Goal: Complete application form

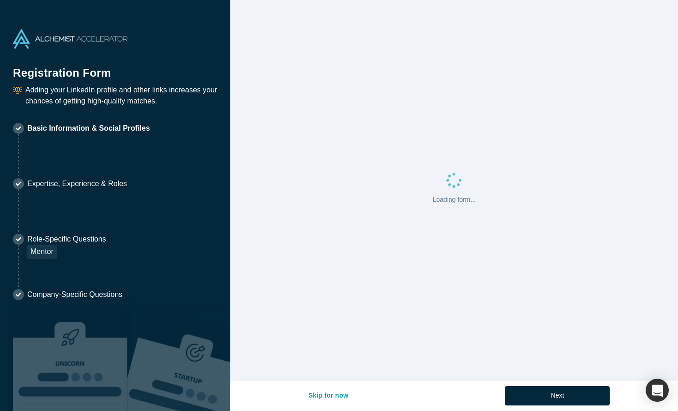
select select "US"
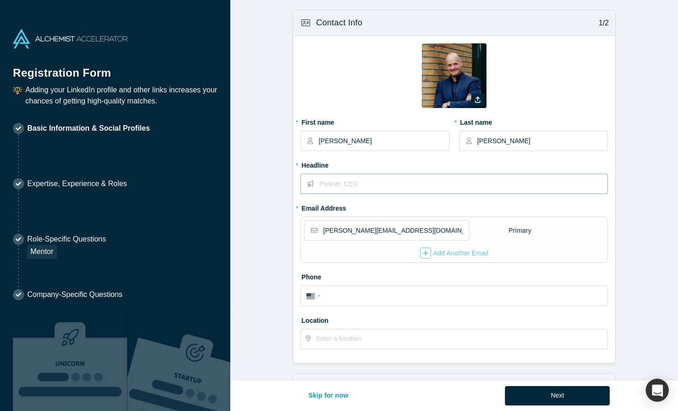
click at [408, 190] on input "text" at bounding box center [463, 183] width 288 height 19
type input "CEO [PERSON_NAME] Media Group B.V."
click at [429, 251] on div "button" at bounding box center [425, 252] width 11 height 11
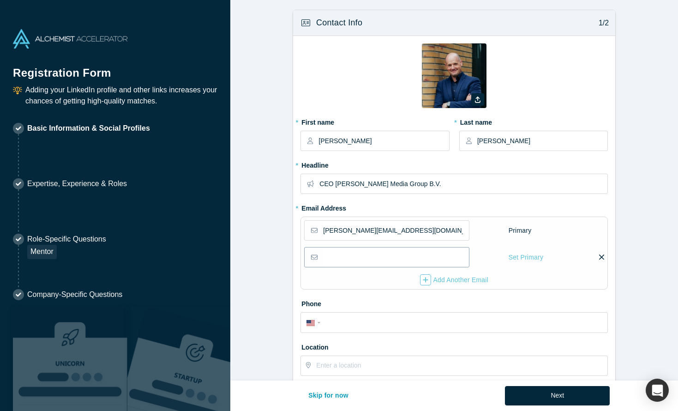
click at [414, 257] on input "email" at bounding box center [395, 256] width 145 height 19
type input "[PERSON_NAME][EMAIL_ADDRESS][DOMAIN_NAME]"
click at [591, 208] on fieldset "Zoom Save Remove Upload New * First name [PERSON_NAME] * Last name [PERSON_NAME…" at bounding box center [453, 212] width 307 height 338
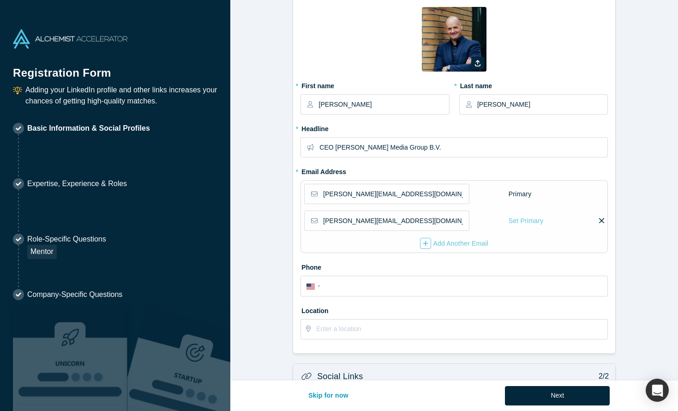
scroll to position [64, 0]
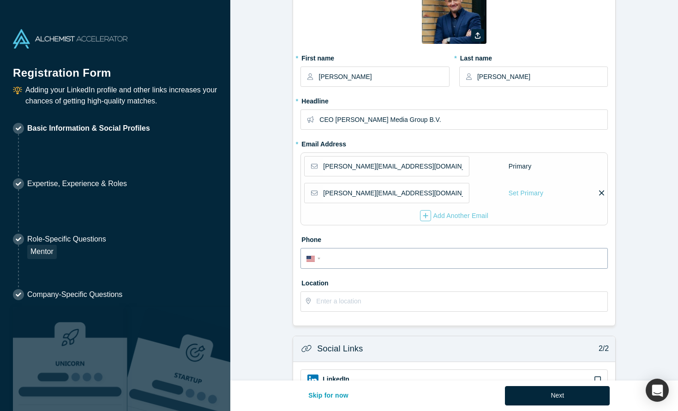
click at [360, 257] on input "tel" at bounding box center [462, 258] width 279 height 13
type input "+"
select select "Country"
type input "+4"
select select "DE"
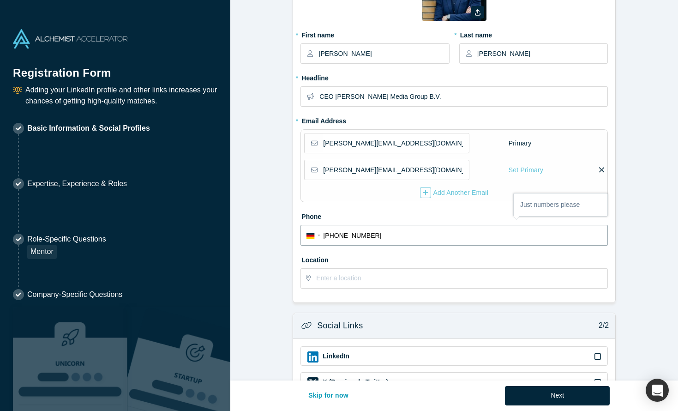
scroll to position [100, 0]
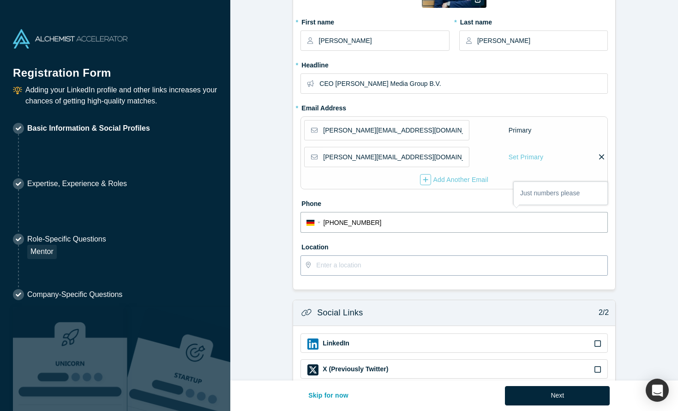
type input "[PHONE_NUMBER]"
click at [377, 270] on input "text" at bounding box center [461, 265] width 291 height 19
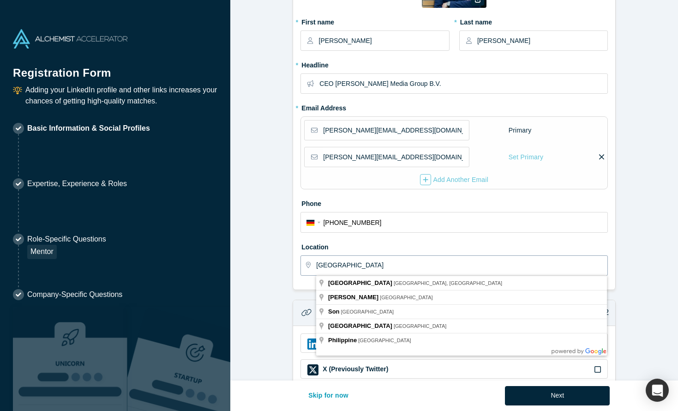
click at [386, 268] on input "[GEOGRAPHIC_DATA]" at bounding box center [461, 265] width 291 height 19
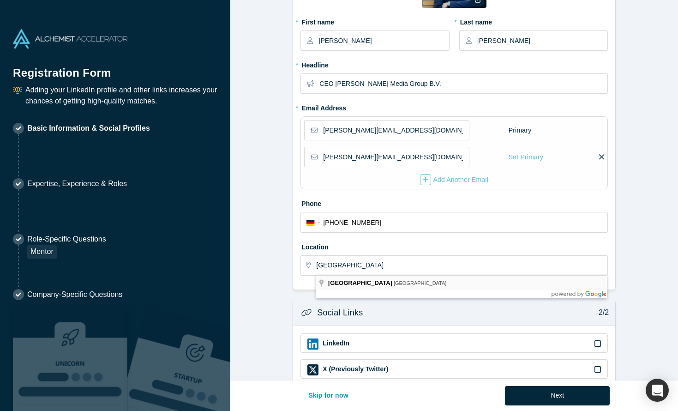
type input "[GEOGRAPHIC_DATA], [GEOGRAPHIC_DATA]"
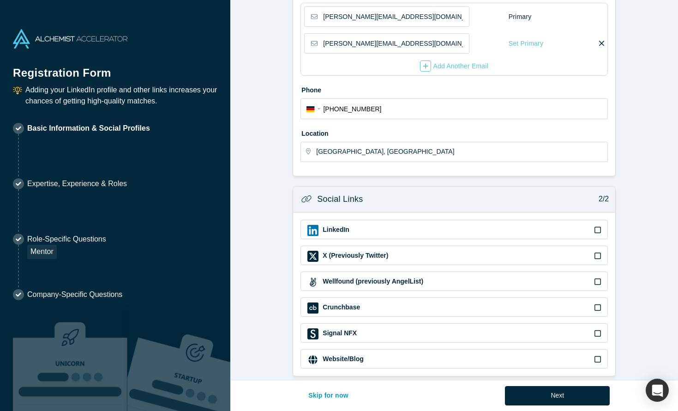
scroll to position [222, 0]
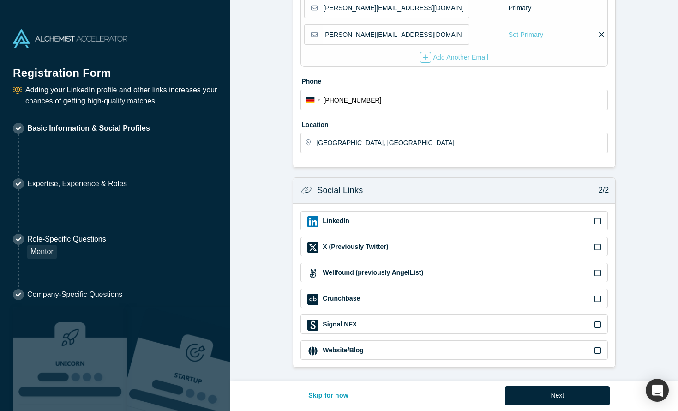
click at [587, 224] on div "LinkedIn" at bounding box center [454, 221] width 294 height 11
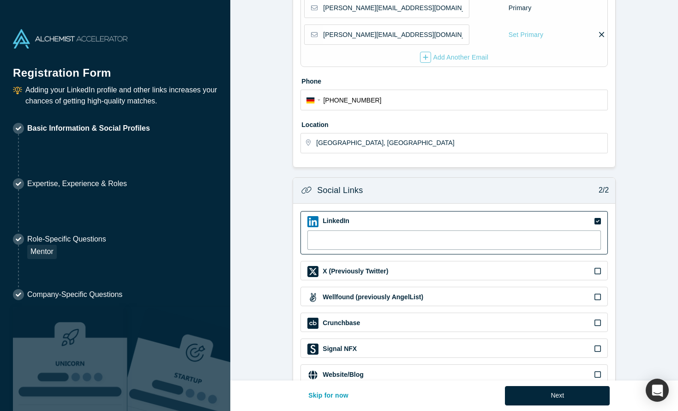
click at [349, 240] on input at bounding box center [454, 239] width 294 height 19
paste input "[URL][DOMAIN_NAME]"
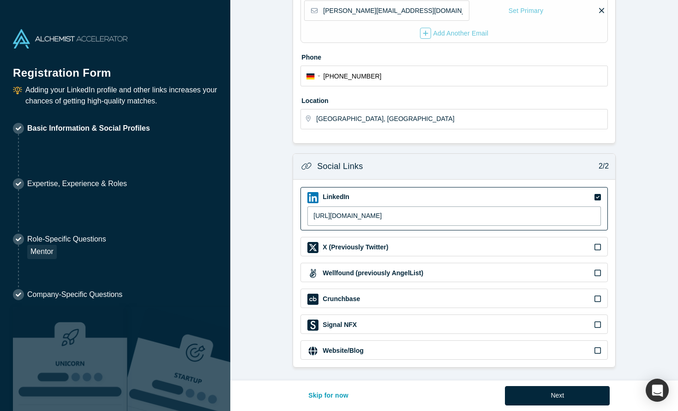
type input "[URL][DOMAIN_NAME]"
click at [560, 353] on div "Website/Blog" at bounding box center [454, 350] width 294 height 11
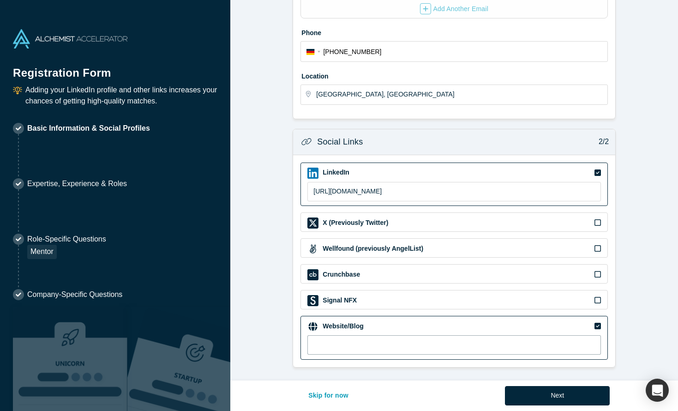
click at [354, 348] on input at bounding box center [454, 344] width 294 height 19
paste input "[URL][DOMAIN_NAME]"
type input "[URL][DOMAIN_NAME]"
click at [458, 322] on div "Website/Blog" at bounding box center [454, 326] width 294 height 11
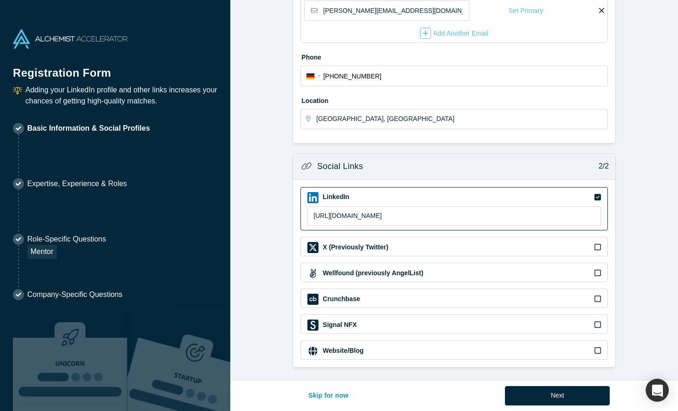
click at [450, 346] on div "Website/Blog" at bounding box center [454, 350] width 294 height 11
type input "[URL][DOMAIN_NAME]"
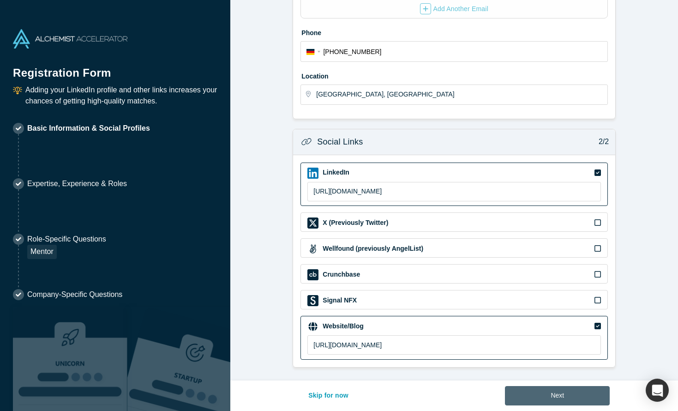
click at [554, 397] on button "Next" at bounding box center [557, 395] width 105 height 19
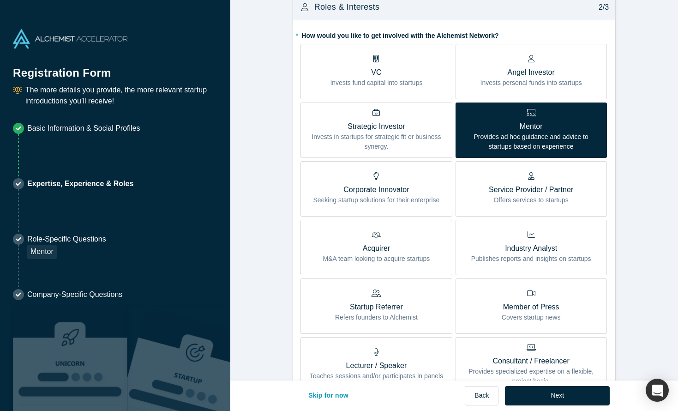
scroll to position [192, 0]
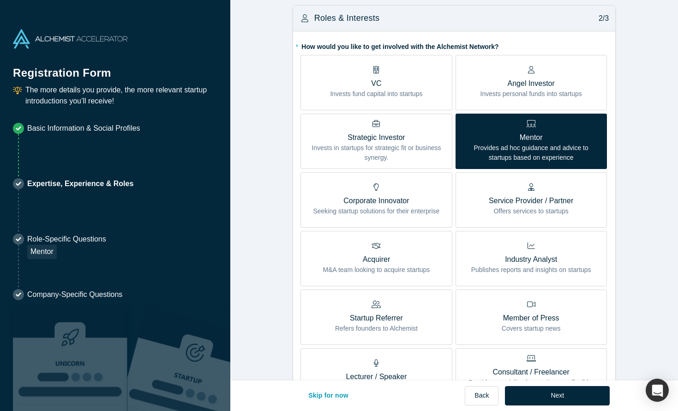
click at [433, 203] on p "Corporate Innovator" at bounding box center [376, 200] width 126 height 11
click at [0, 0] on input "Corporate Innovator Seeking startup solutions for their enterprise" at bounding box center [0, 0] width 0 height 0
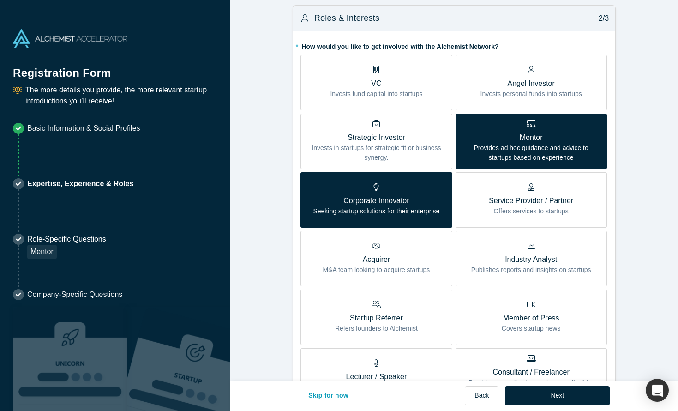
click at [400, 210] on p "Seeking startup solutions for their enterprise" at bounding box center [376, 211] width 126 height 10
click at [0, 0] on input "Corporate Innovator Seeking startup solutions for their enterprise" at bounding box center [0, 0] width 0 height 0
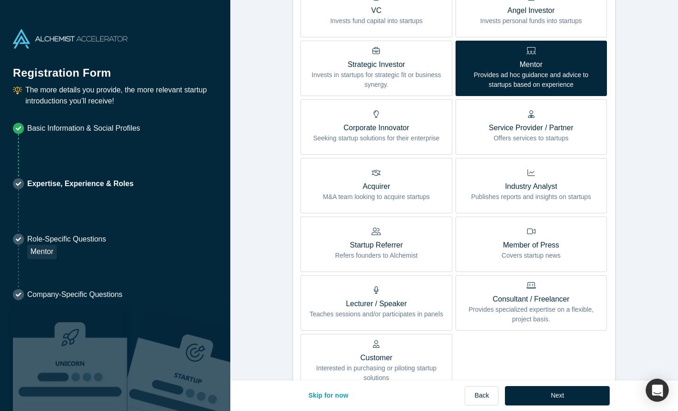
scroll to position [266, 0]
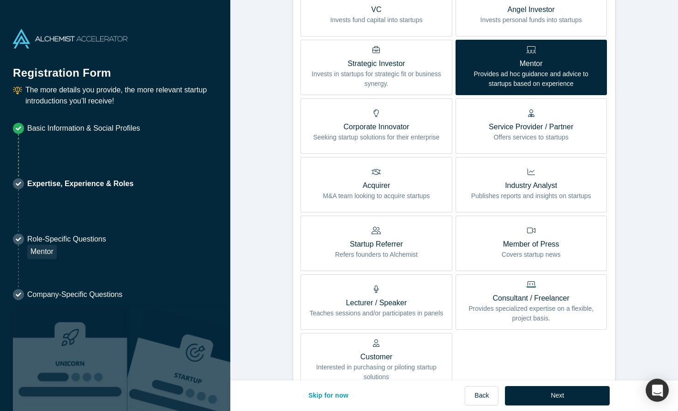
click at [562, 143] on label "Service Provider / Partner Offers services to startups" at bounding box center [531, 125] width 151 height 55
click at [0, 0] on input "Service Provider / Partner Offers services to startups" at bounding box center [0, 0] width 0 height 0
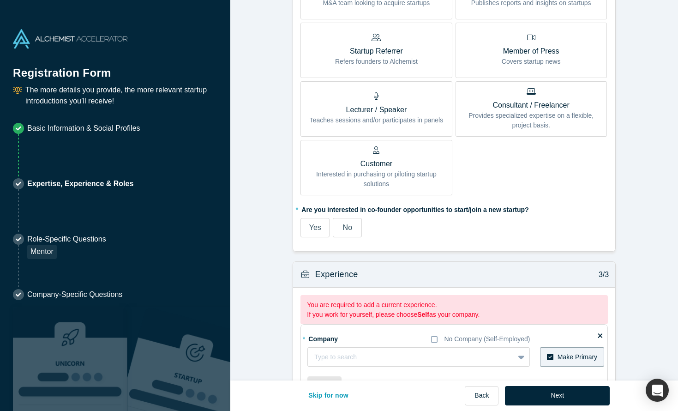
scroll to position [522, 0]
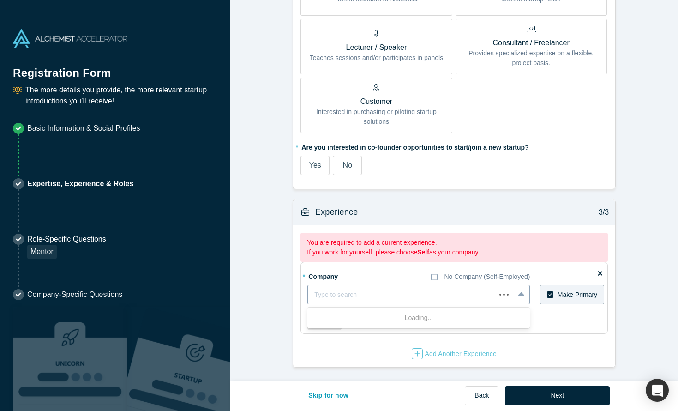
click at [422, 294] on div at bounding box center [401, 295] width 175 height 12
type input "CEO [PERSON_NAME] Media Group"
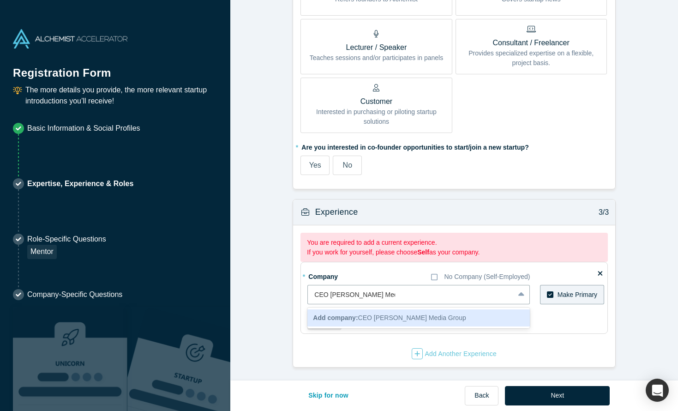
click at [414, 318] on span "Add company: CEO [PERSON_NAME] Media Group" at bounding box center [389, 317] width 153 height 7
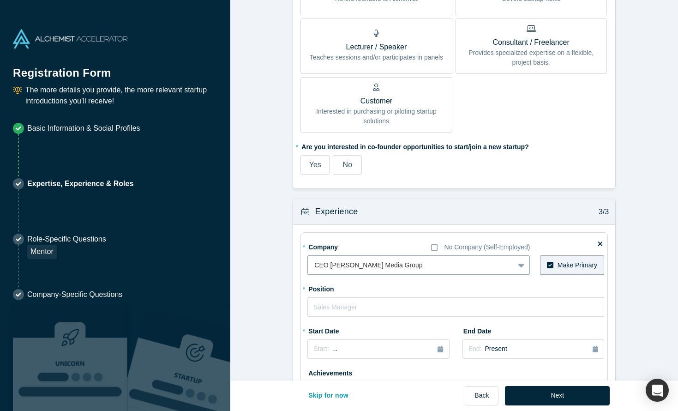
click at [413, 264] on div at bounding box center [410, 265] width 193 height 12
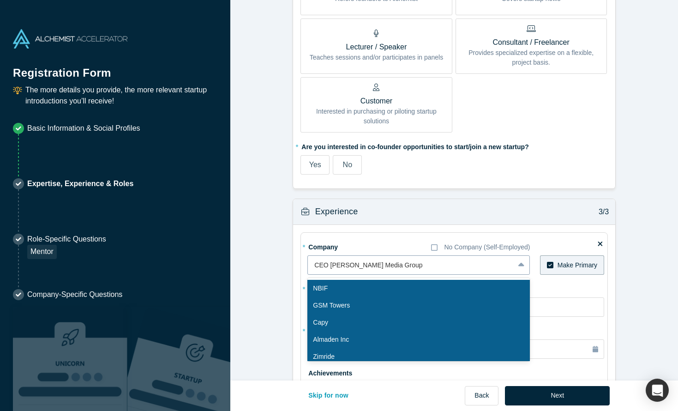
click at [413, 264] on div at bounding box center [410, 265] width 193 height 12
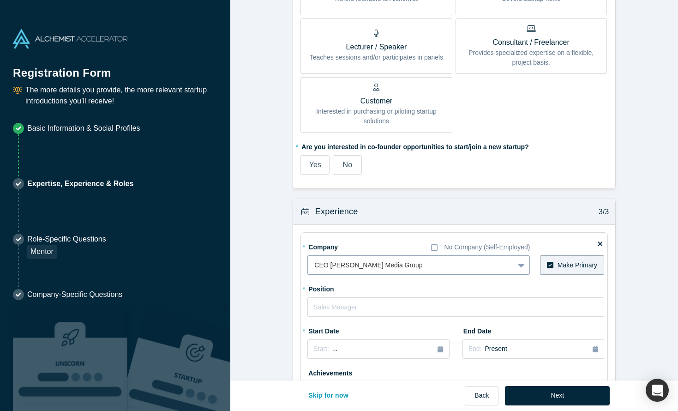
click at [413, 264] on div at bounding box center [410, 265] width 193 height 12
click at [359, 263] on div at bounding box center [410, 265] width 193 height 12
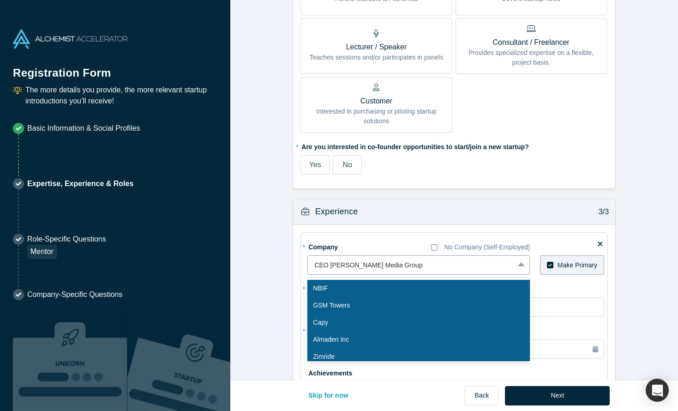
click at [359, 263] on div at bounding box center [410, 265] width 193 height 12
drag, startPoint x: 399, startPoint y: 264, endPoint x: 318, endPoint y: 264, distance: 80.8
click at [318, 264] on div at bounding box center [410, 265] width 193 height 12
click at [600, 244] on icon at bounding box center [600, 243] width 5 height 5
click at [0, 0] on input "checkbox" at bounding box center [0, 0] width 0 height 0
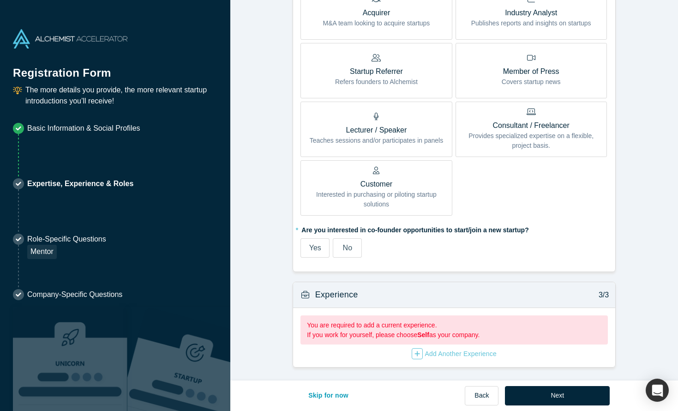
scroll to position [439, 0]
click at [416, 349] on div "button" at bounding box center [417, 353] width 11 height 11
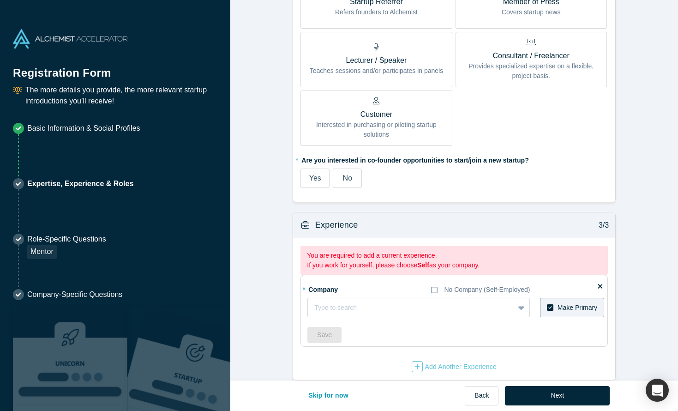
scroll to position [522, 0]
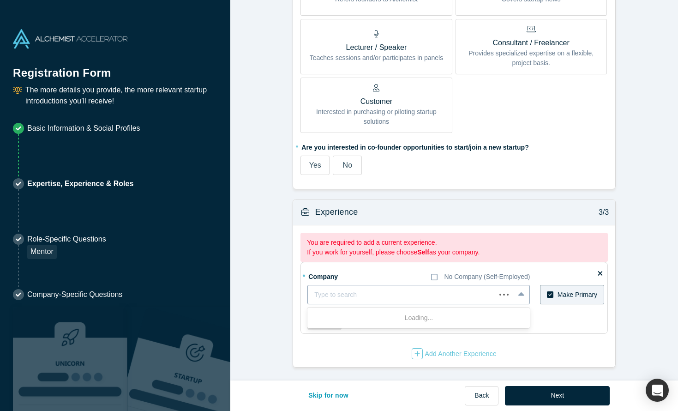
click at [340, 296] on div at bounding box center [401, 295] width 175 height 12
type input "[PERSON_NAME] Media Group B.V."
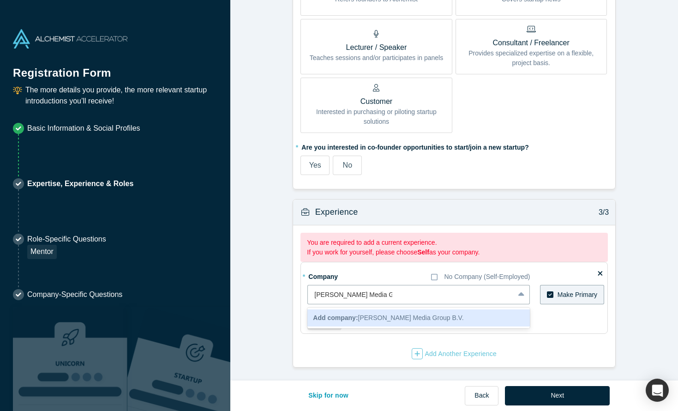
click at [378, 316] on span "Add company: [PERSON_NAME] Media Group B.V." at bounding box center [388, 317] width 150 height 7
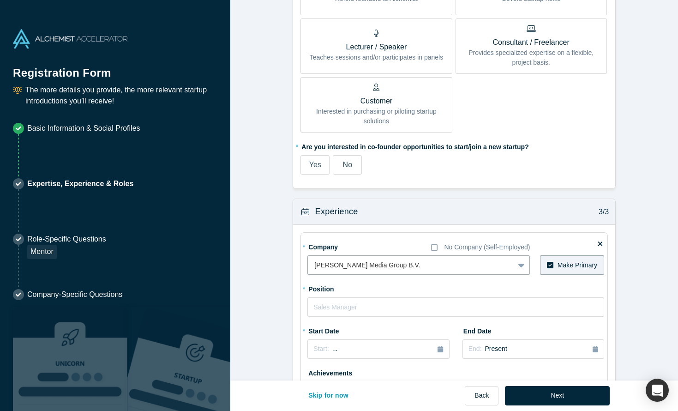
scroll to position [529, 0]
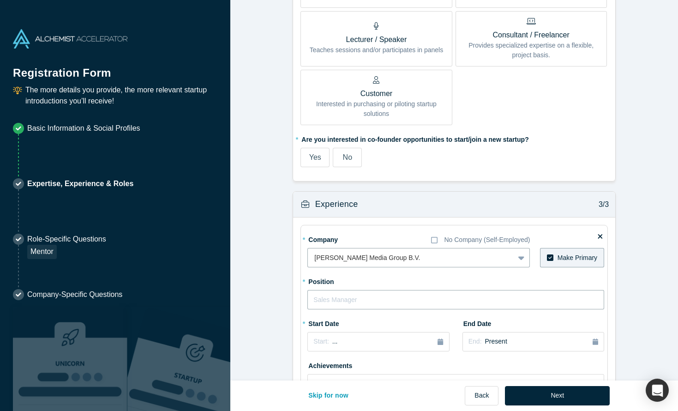
click at [343, 300] on input "text" at bounding box center [455, 299] width 297 height 19
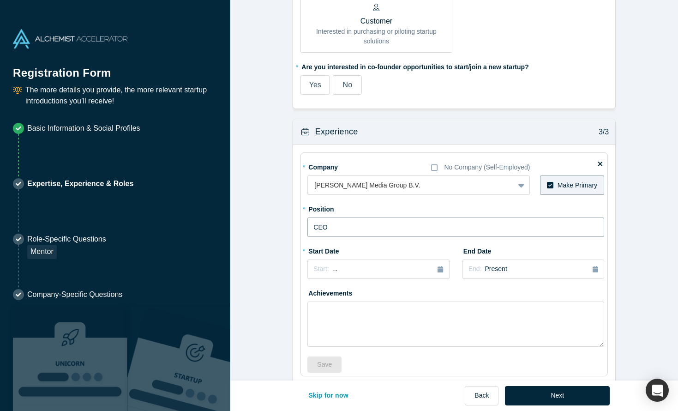
scroll to position [616, 0]
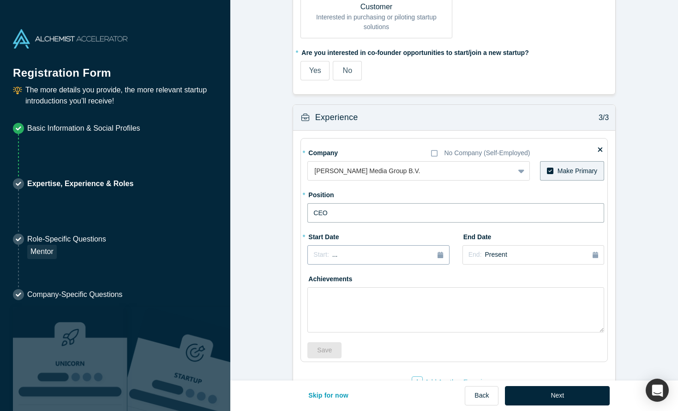
type input "CEO"
click at [413, 257] on div "Start: ..." at bounding box center [378, 255] width 130 height 10
click at [324, 282] on div "2025" at bounding box center [357, 280] width 101 height 19
click at [311, 281] on button "Previous Year" at bounding box center [310, 280] width 9 height 9
click at [319, 281] on div "2024" at bounding box center [357, 280] width 101 height 19
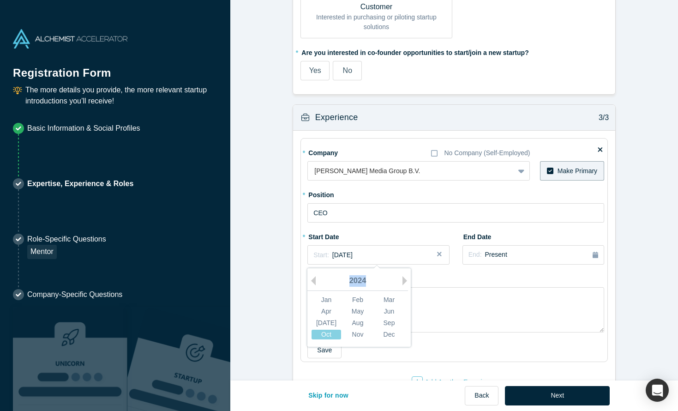
click at [319, 281] on div "2024" at bounding box center [357, 280] width 101 height 19
click at [313, 280] on button "Previous Year" at bounding box center [310, 280] width 9 height 9
click at [356, 313] on div "May" at bounding box center [358, 311] width 30 height 10
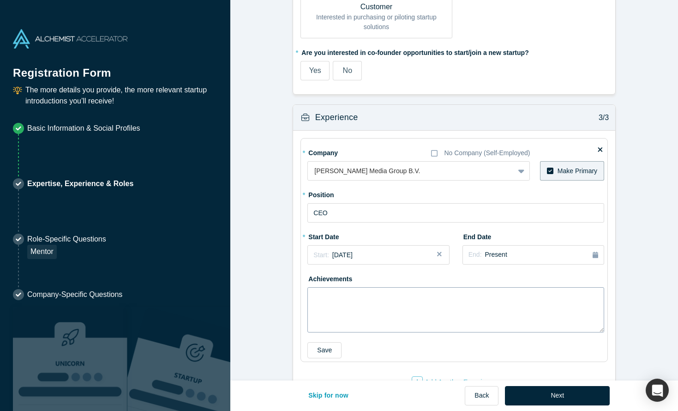
scroll to position [645, 0]
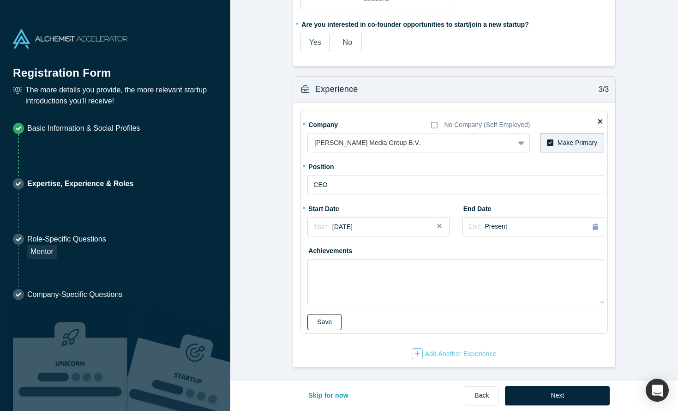
click at [327, 326] on button "Save" at bounding box center [324, 322] width 34 height 16
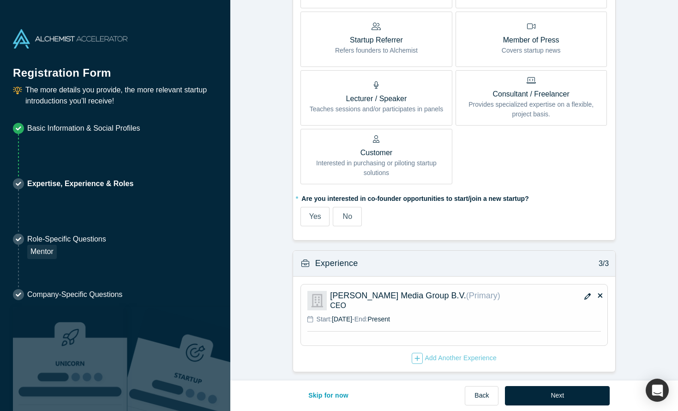
scroll to position [473, 0]
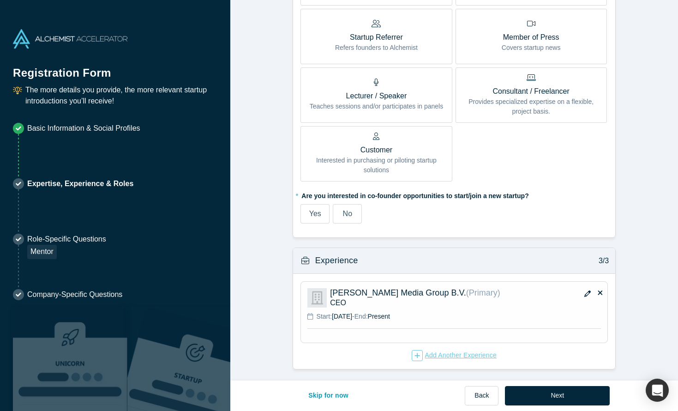
click at [444, 355] on div "Add Another Experience" at bounding box center [454, 355] width 85 height 11
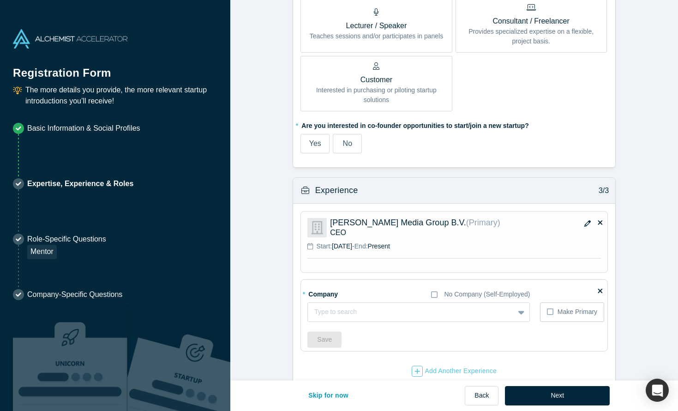
scroll to position [561, 0]
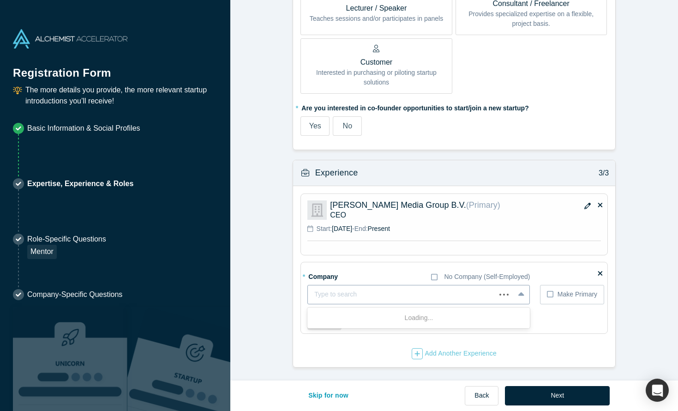
click at [343, 290] on div at bounding box center [401, 294] width 175 height 12
type input "IKEA"
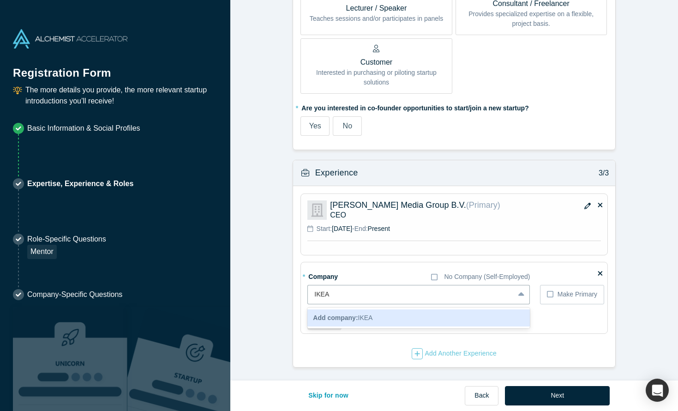
click at [335, 317] on b "Add company:" at bounding box center [335, 317] width 45 height 7
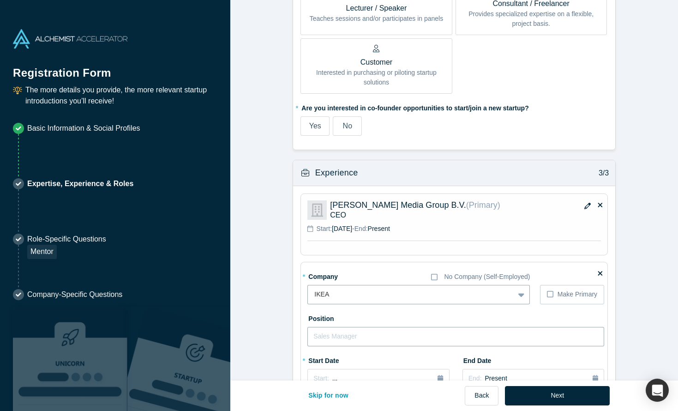
click at [339, 340] on input "text" at bounding box center [455, 336] width 297 height 19
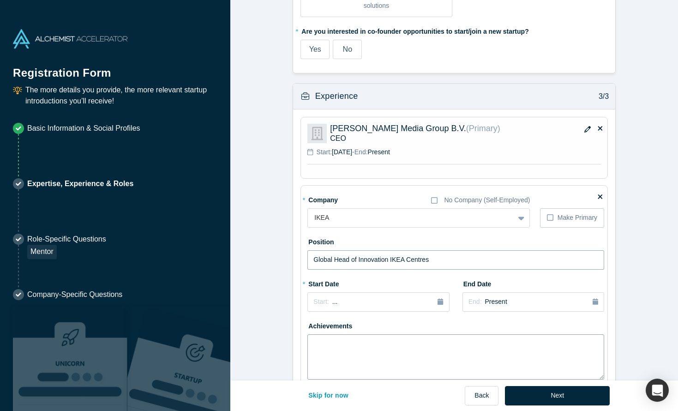
scroll to position [643, 0]
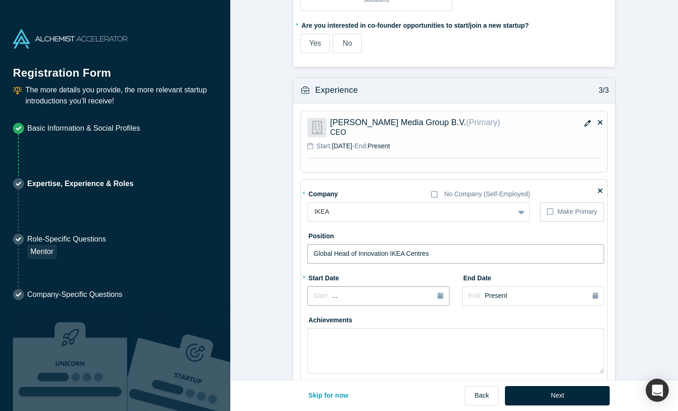
type input "Global Head of Innovation IKEA Centres"
click at [350, 298] on div "Start: ..." at bounding box center [378, 296] width 130 height 10
click at [317, 321] on div "2025" at bounding box center [357, 321] width 101 height 19
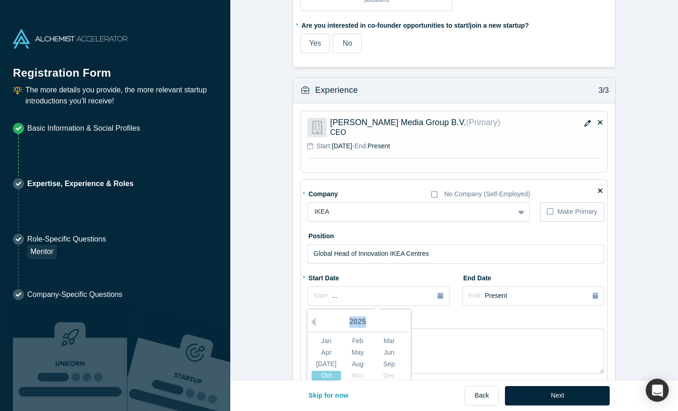
click at [317, 321] on div "2025" at bounding box center [357, 321] width 101 height 19
click at [312, 321] on button "Previous Year" at bounding box center [310, 321] width 9 height 9
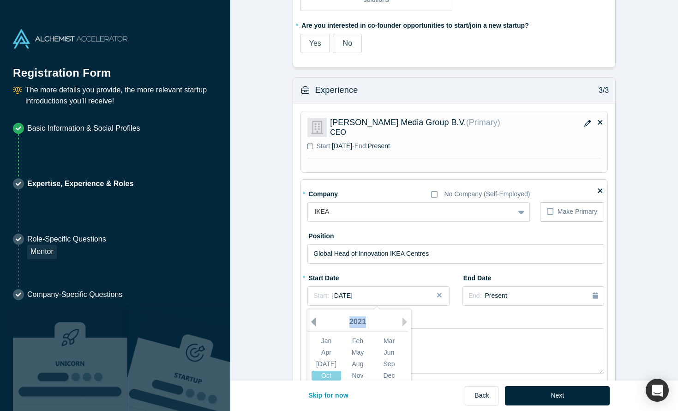
click at [312, 321] on button "Previous Year" at bounding box center [310, 321] width 9 height 9
click at [315, 321] on button "Previous Year" at bounding box center [310, 321] width 9 height 9
click at [331, 339] on div "Jan" at bounding box center [327, 341] width 30 height 10
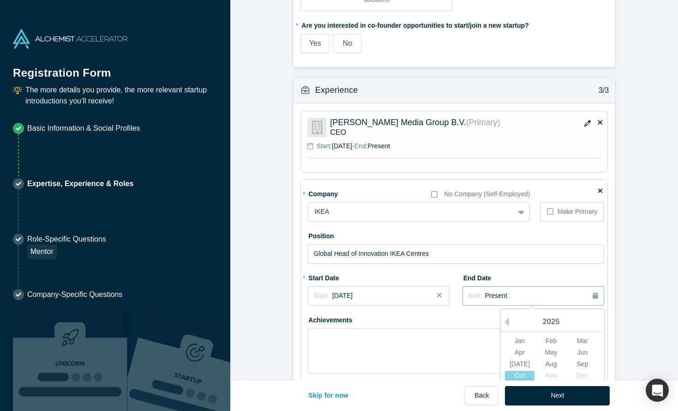
click at [520, 296] on div "End: Present" at bounding box center [533, 296] width 130 height 10
click at [509, 321] on button "Previous Year" at bounding box center [504, 321] width 9 height 9
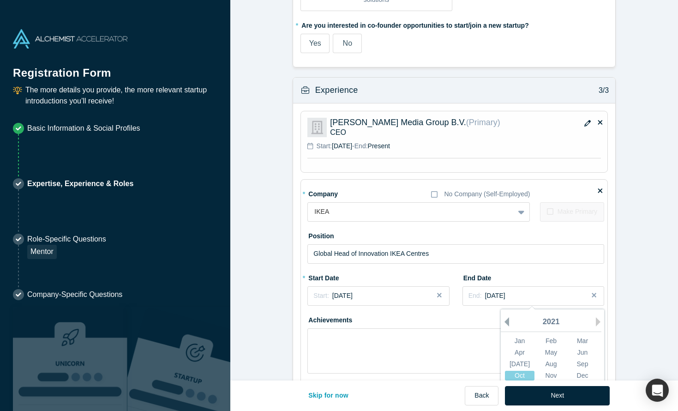
click at [509, 321] on button "Previous Year" at bounding box center [504, 321] width 9 height 9
click at [600, 322] on button "Next Year" at bounding box center [600, 321] width 9 height 9
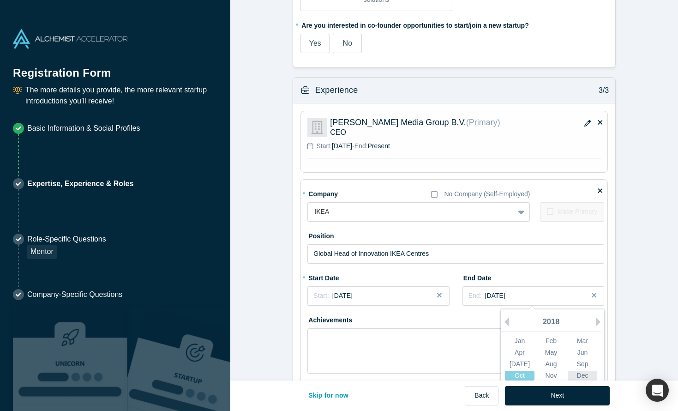
click at [588, 374] on div "Dec" at bounding box center [583, 375] width 30 height 10
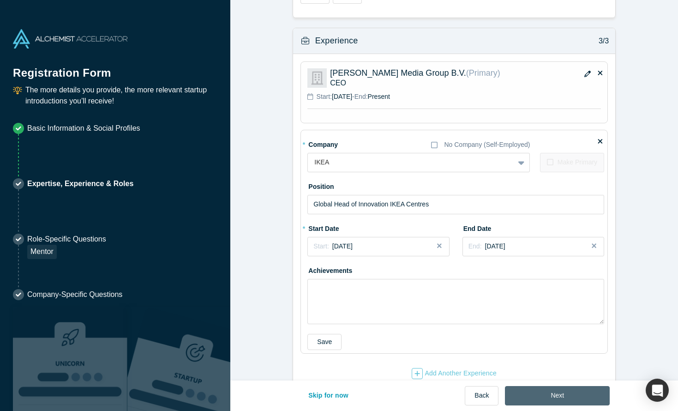
click at [555, 394] on button "Next" at bounding box center [557, 395] width 105 height 19
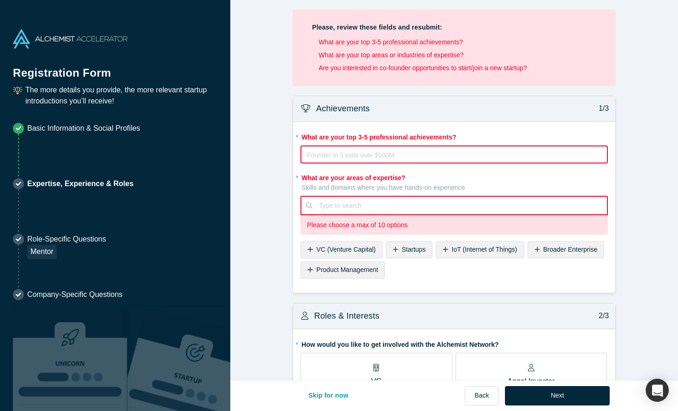
click at [433, 153] on div "rdw-editor" at bounding box center [454, 155] width 294 height 11
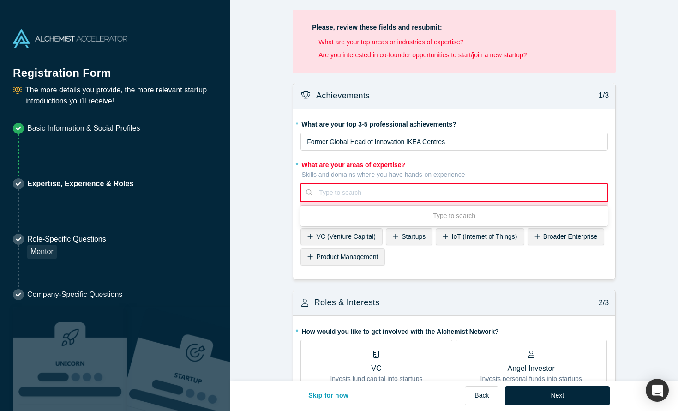
click at [394, 197] on div at bounding box center [460, 193] width 282 height 12
type input "Innovation"
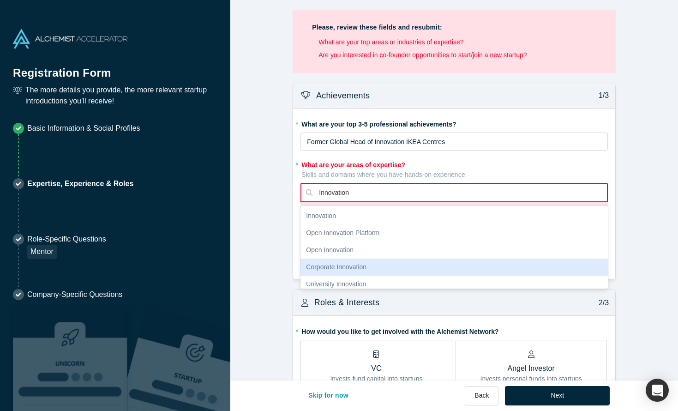
click at [404, 264] on div "Corporate Innovation" at bounding box center [453, 266] width 307 height 17
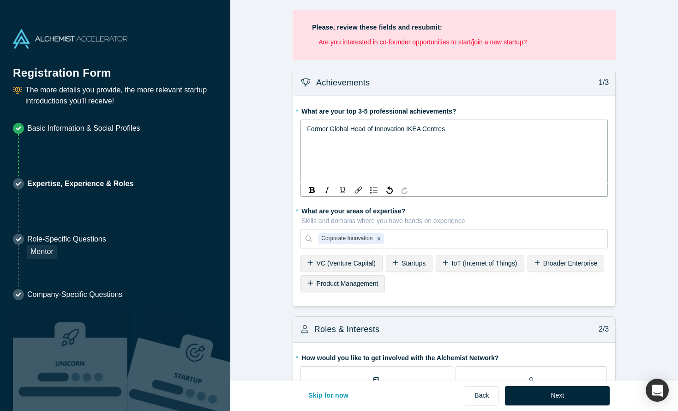
click at [466, 129] on div "Former Global Head of Innovation IKEA Centres" at bounding box center [454, 128] width 295 height 11
click at [322, 152] on span "Working with top CEO's from around the World" at bounding box center [374, 150] width 134 height 7
click at [342, 152] on span "Branding with top CEO's from around the World" at bounding box center [375, 150] width 136 height 7
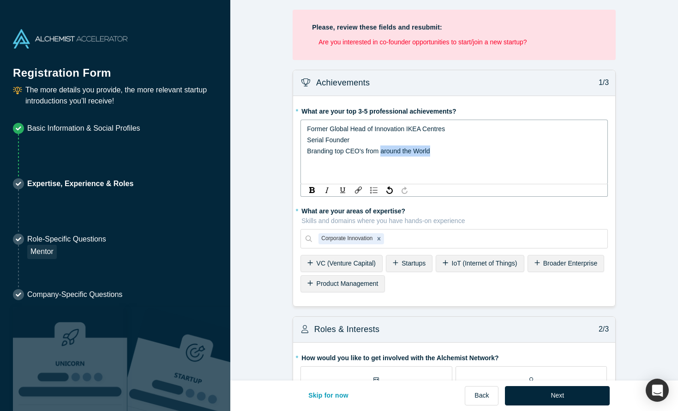
drag, startPoint x: 441, startPoint y: 152, endPoint x: 383, endPoint y: 154, distance: 58.6
click at [383, 154] on div "Branding top CEO's from around the World" at bounding box center [454, 150] width 295 height 11
click at [473, 153] on div "Branding top CEO's from [GEOGRAPHIC_DATA] to [GEOGRAPHIC_DATA]" at bounding box center [454, 150] width 295 height 11
click at [439, 153] on span "Branding top CEO's from [GEOGRAPHIC_DATA] to [GEOGRAPHIC_DATA]" at bounding box center [415, 150] width 217 height 7
click at [480, 152] on div "Branding top CEO's from [GEOGRAPHIC_DATA] to [GEOGRAPHIC_DATA]" at bounding box center [454, 150] width 295 height 11
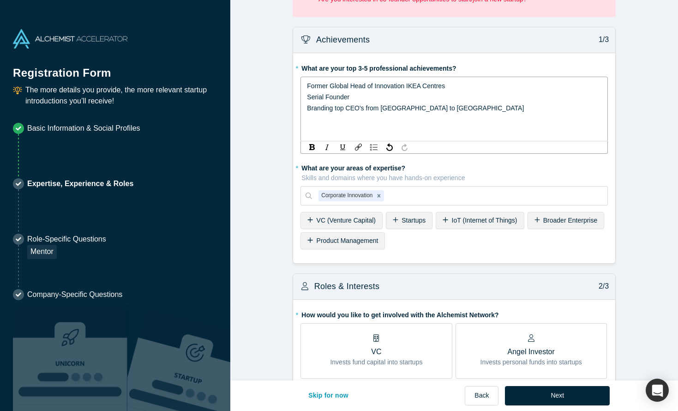
scroll to position [73, 0]
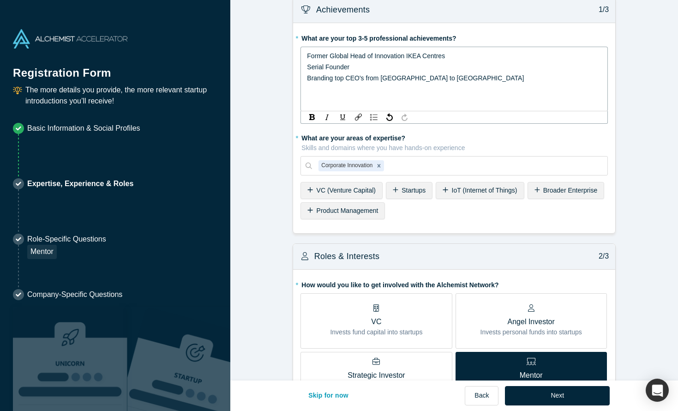
click at [411, 190] on div "* What are your areas of expertise? Skills and domains where you have hands-on …" at bounding box center [453, 176] width 307 height 92
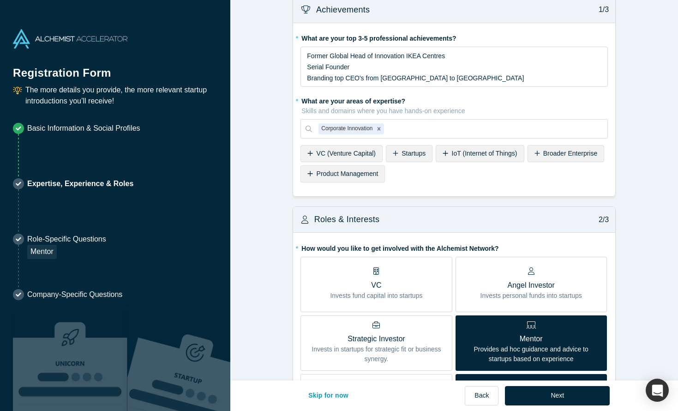
click at [411, 156] on span "Startups" at bounding box center [414, 153] width 24 height 7
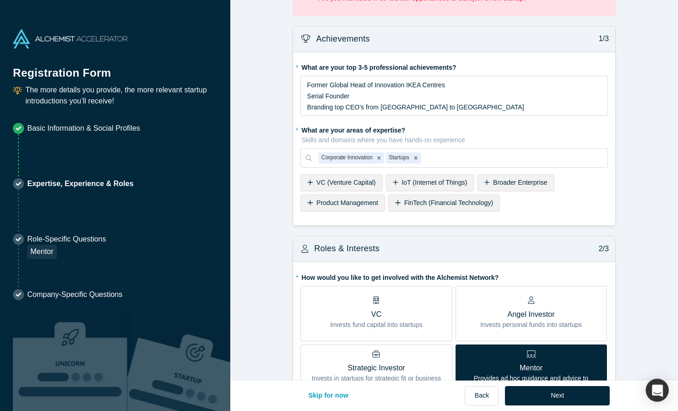
scroll to position [28, 0]
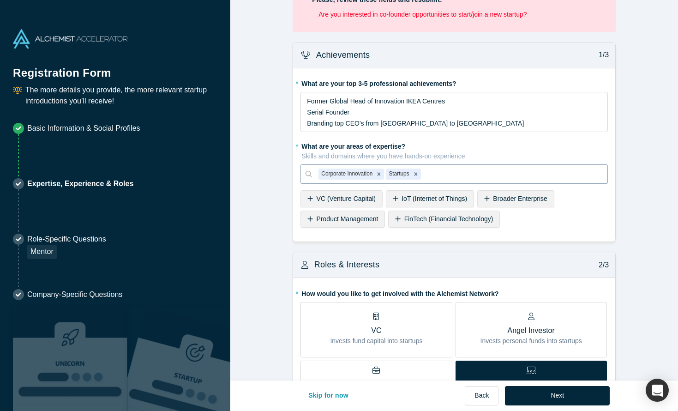
click at [454, 173] on div at bounding box center [512, 174] width 178 height 12
type input "e"
type input "branding"
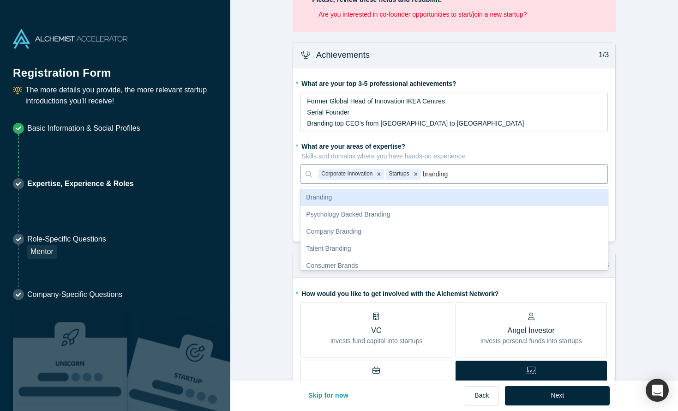
click at [365, 200] on div "Branding" at bounding box center [453, 197] width 307 height 17
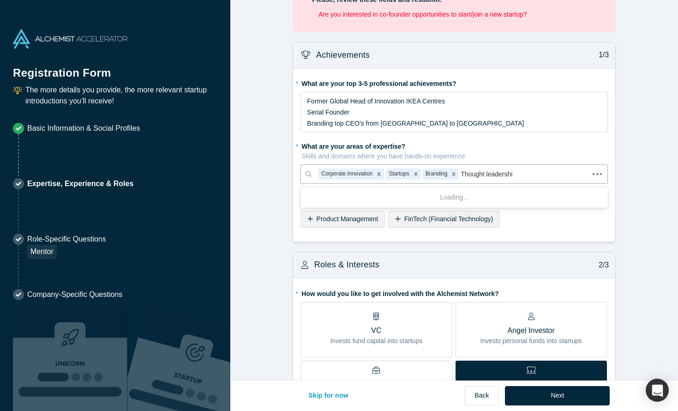
type input "Thought leadership"
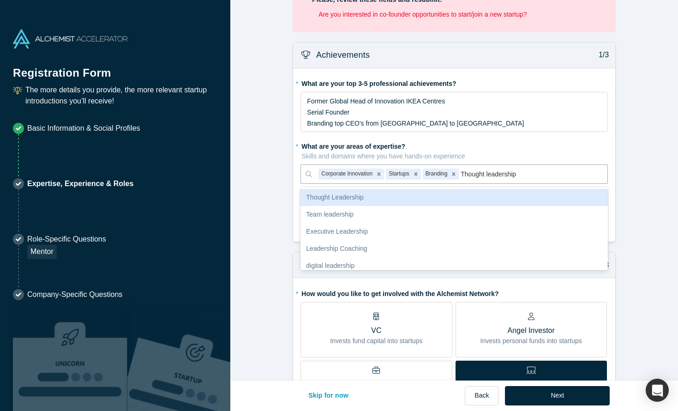
click at [373, 202] on div "Thought Leadership" at bounding box center [453, 197] width 307 height 17
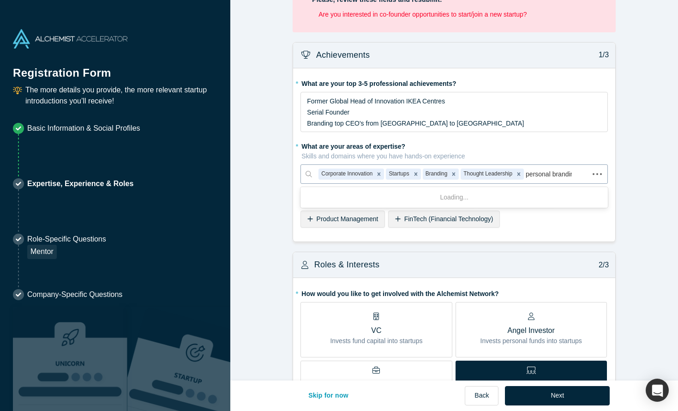
type input "personal branding"
drag, startPoint x: 590, startPoint y: 174, endPoint x: 550, endPoint y: 174, distance: 40.2
click at [549, 174] on div at bounding box center [563, 174] width 75 height 12
type input "Personal Branding"
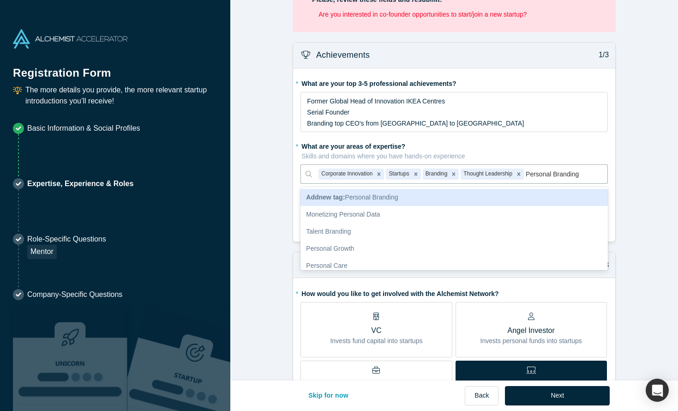
click at [445, 194] on div "Add new tag : Personal Branding" at bounding box center [453, 197] width 307 height 17
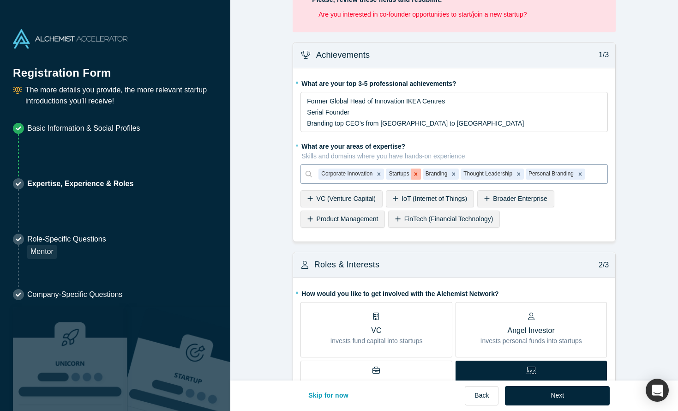
click at [417, 175] on icon "Remove Startups" at bounding box center [415, 174] width 3 height 3
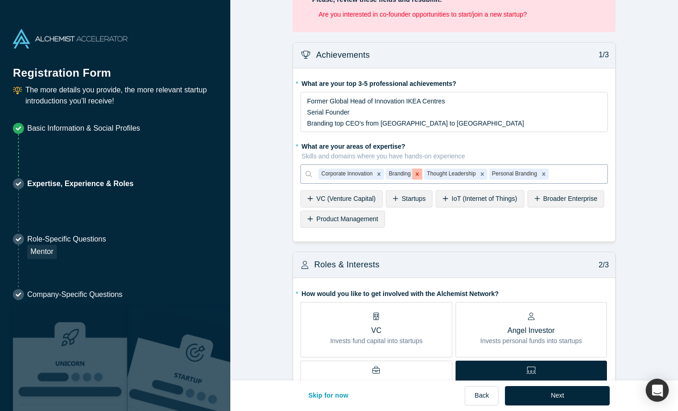
click at [419, 174] on icon "Remove Branding" at bounding box center [417, 174] width 3 height 3
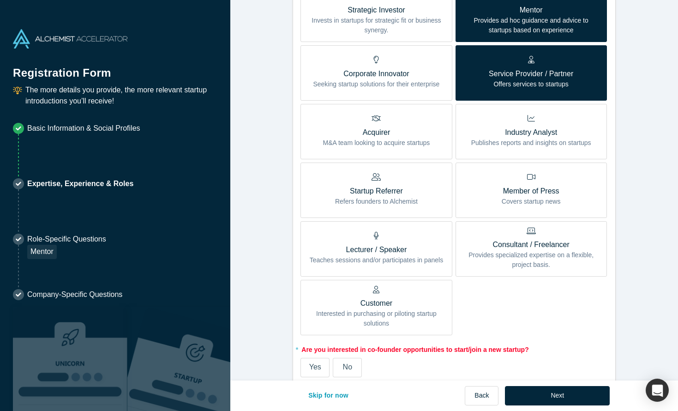
scroll to position [499, 0]
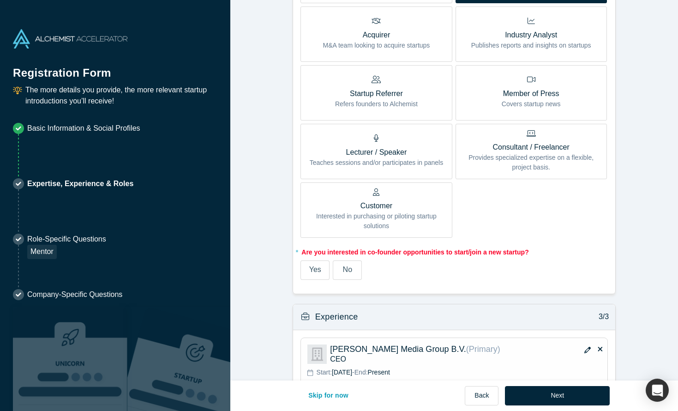
click at [343, 270] on span "No" at bounding box center [347, 269] width 9 height 8
click at [0, 0] on input "No" at bounding box center [0, 0] width 0 height 0
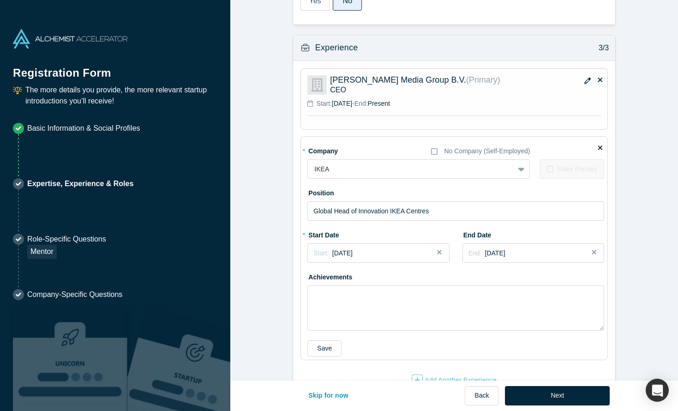
scroll to position [735, 0]
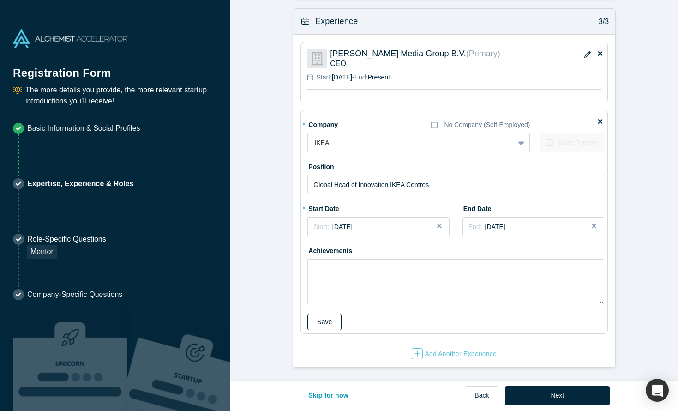
click at [324, 321] on button "Save" at bounding box center [324, 322] width 34 height 16
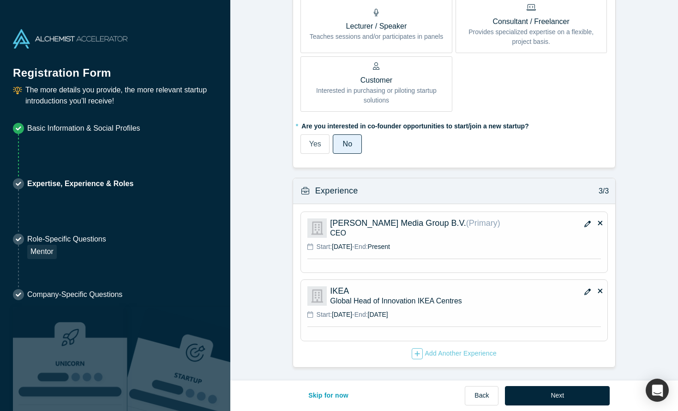
scroll to position [563, 0]
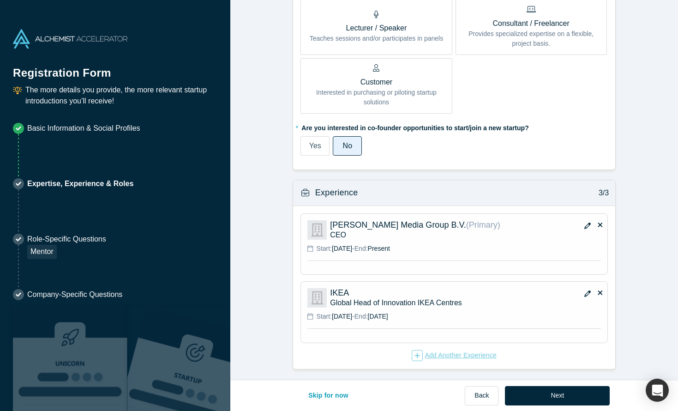
click at [419, 358] on div "button" at bounding box center [417, 355] width 11 height 11
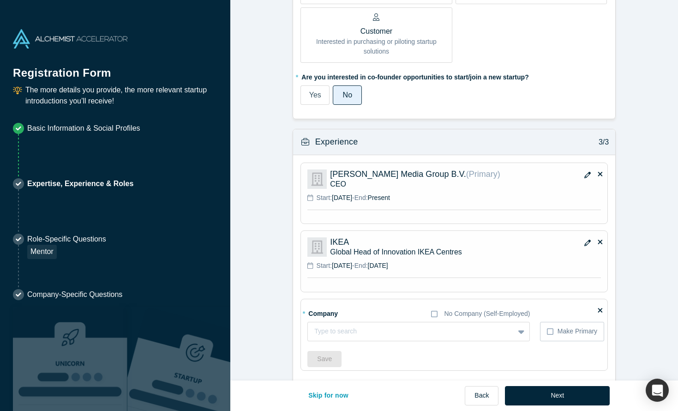
scroll to position [642, 0]
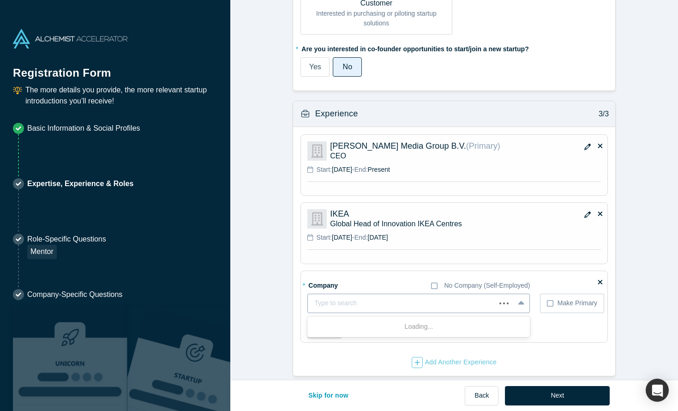
click at [341, 303] on div at bounding box center [401, 303] width 175 height 12
type input "[PERSON_NAME] Innovation GmbH"
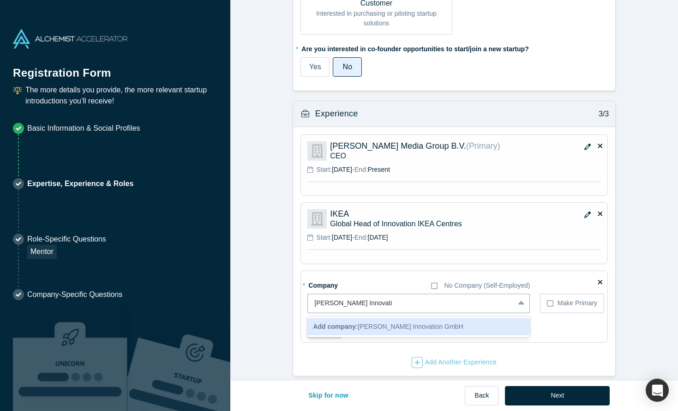
click at [402, 322] on div "Add company: [PERSON_NAME] Innovation GmbH" at bounding box center [418, 326] width 222 height 17
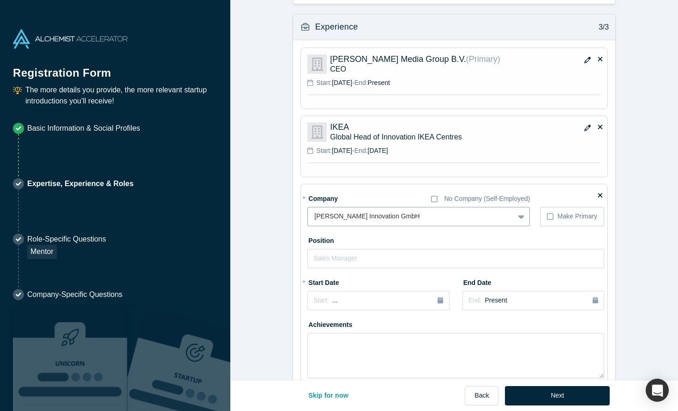
scroll to position [730, 0]
click at [359, 261] on input "text" at bounding box center [455, 256] width 297 height 19
type input "CEO"
click at [337, 300] on div "Start: ..." at bounding box center [378, 299] width 130 height 10
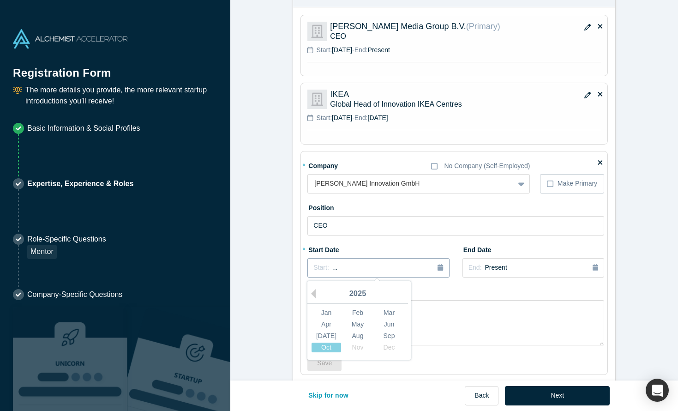
scroll to position [803, 0]
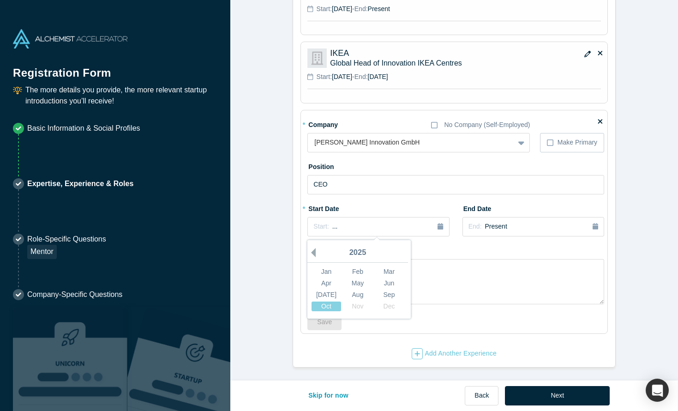
click at [312, 254] on button "Previous Year" at bounding box center [310, 252] width 9 height 9
click at [313, 254] on button "Previous Year" at bounding box center [310, 252] width 9 height 9
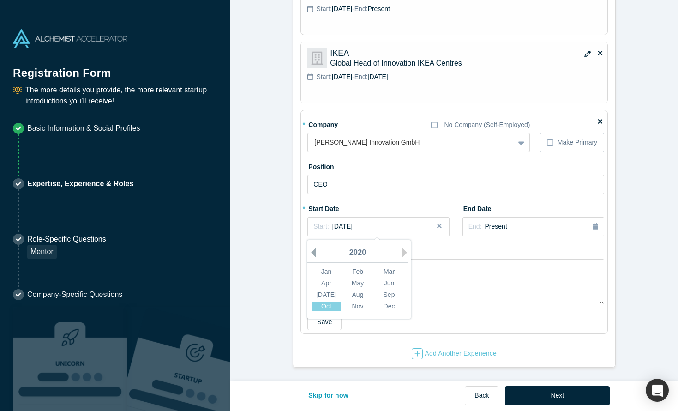
click at [313, 254] on button "Previous Year" at bounding box center [310, 252] width 9 height 9
click at [328, 274] on div "Jan" at bounding box center [327, 271] width 30 height 10
click at [322, 322] on button "Save" at bounding box center [324, 322] width 34 height 16
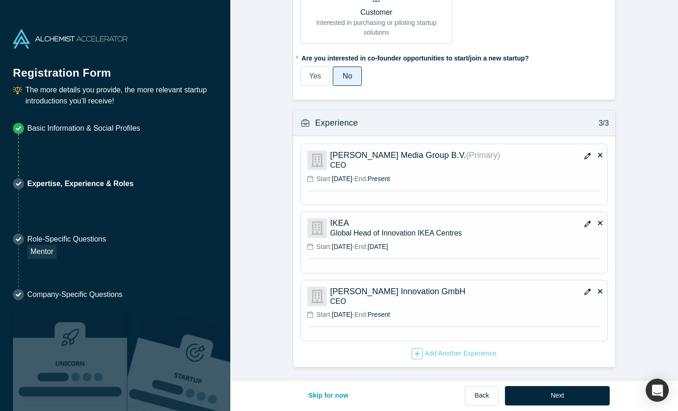
scroll to position [631, 0]
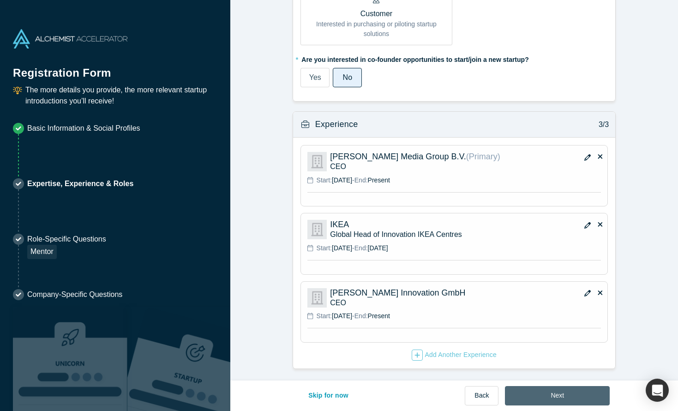
click at [550, 394] on button "Next" at bounding box center [557, 395] width 105 height 19
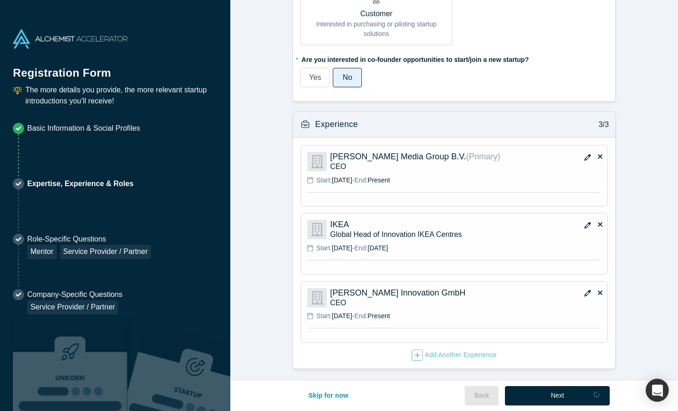
scroll to position [0, 0]
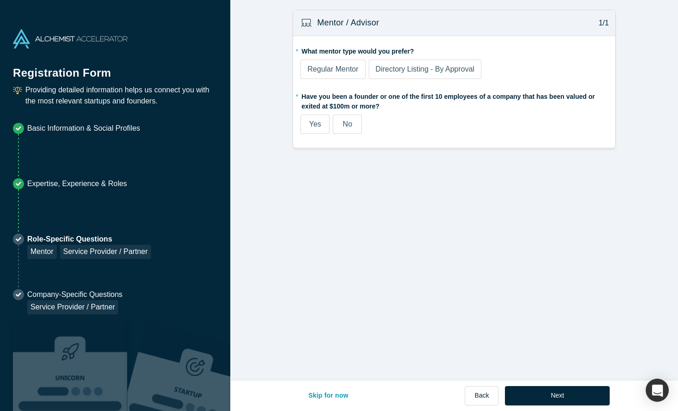
click at [354, 126] on label "No" at bounding box center [347, 123] width 29 height 19
click at [0, 0] on input "No" at bounding box center [0, 0] width 0 height 0
click at [329, 66] on span "Regular Mentor" at bounding box center [332, 69] width 51 height 8
click at [0, 0] on input "Regular Mentor" at bounding box center [0, 0] width 0 height 0
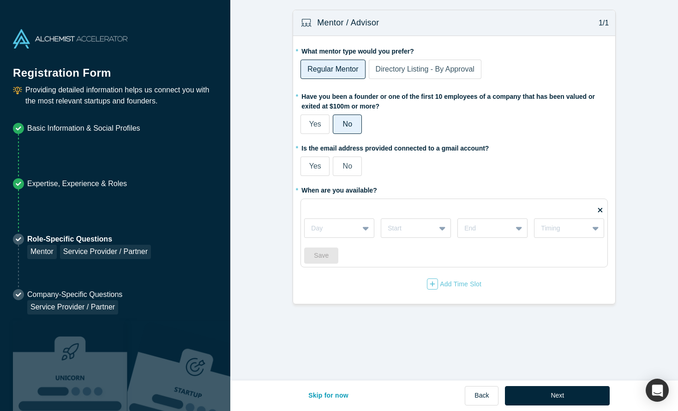
click at [380, 68] on span "Directory Listing - By Approval" at bounding box center [425, 69] width 99 height 8
click at [0, 0] on input "Directory Listing - By Approval" at bounding box center [0, 0] width 0 height 0
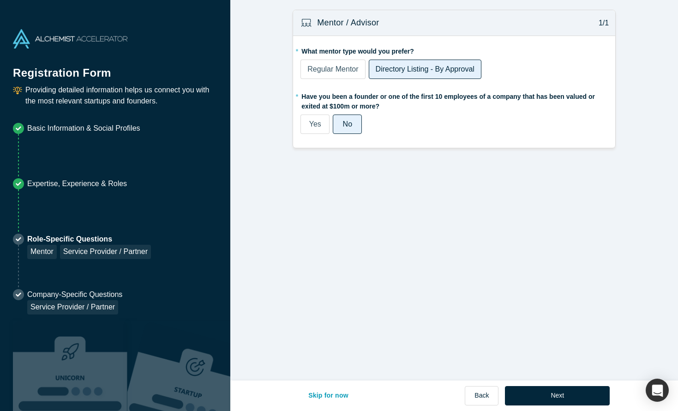
click at [329, 65] on span "Regular Mentor" at bounding box center [332, 69] width 51 height 8
click at [0, 0] on input "Regular Mentor" at bounding box center [0, 0] width 0 height 0
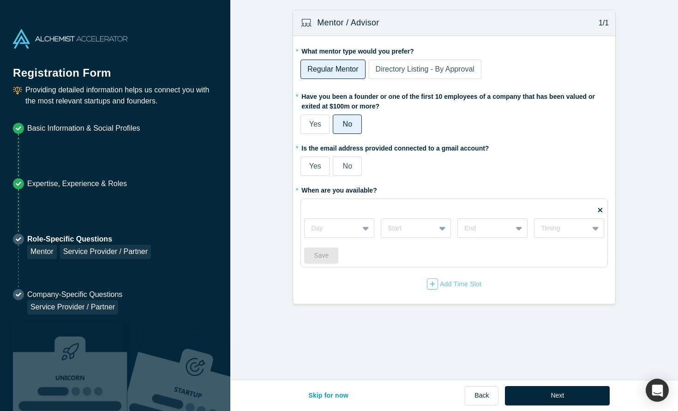
click at [411, 69] on span "Directory Listing - By Approval" at bounding box center [425, 69] width 99 height 8
click at [0, 0] on input "Directory Listing - By Approval" at bounding box center [0, 0] width 0 height 0
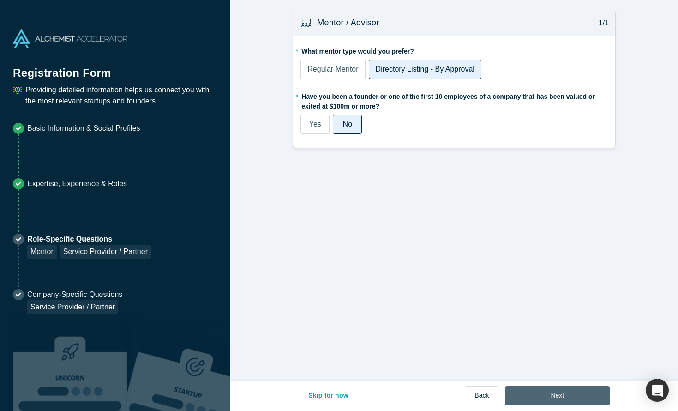
click at [546, 390] on button "Next" at bounding box center [557, 395] width 105 height 19
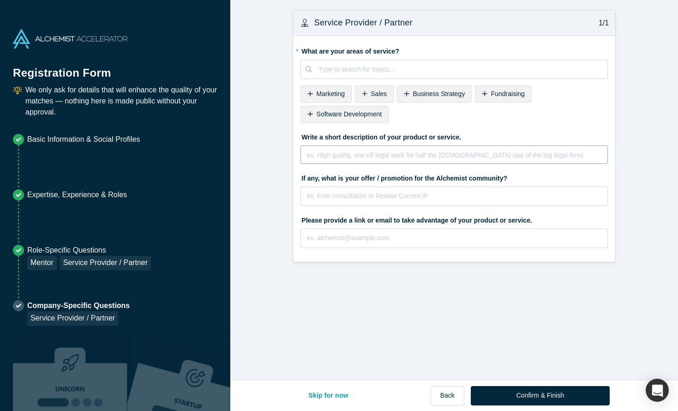
click at [395, 157] on div "rdw-editor" at bounding box center [454, 155] width 295 height 11
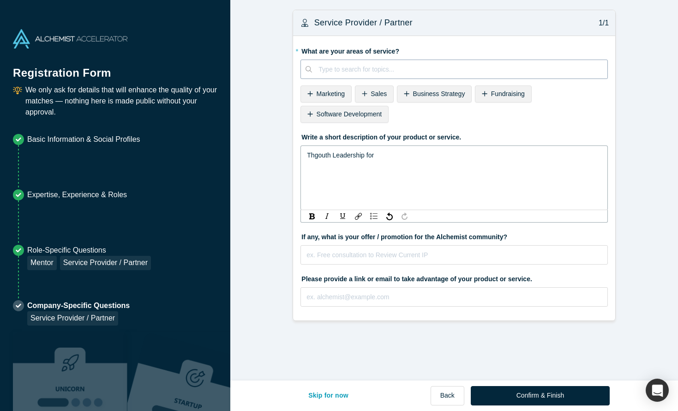
click at [390, 71] on div at bounding box center [459, 70] width 282 height 12
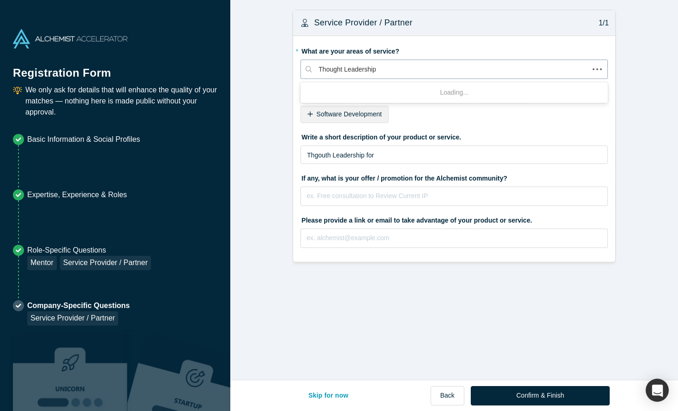
type input "Thought Leadership"
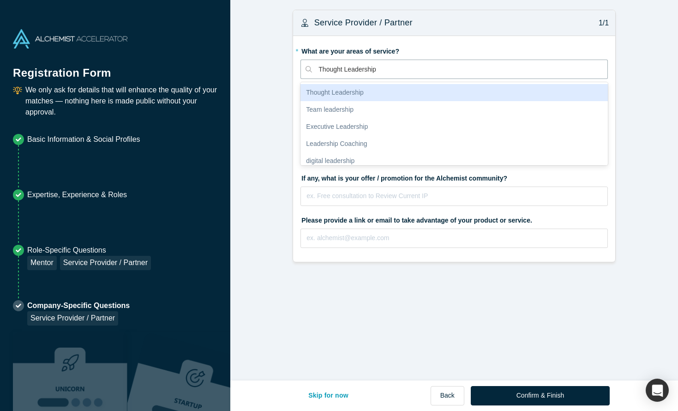
click at [391, 88] on div "Thought Leadership" at bounding box center [453, 92] width 307 height 17
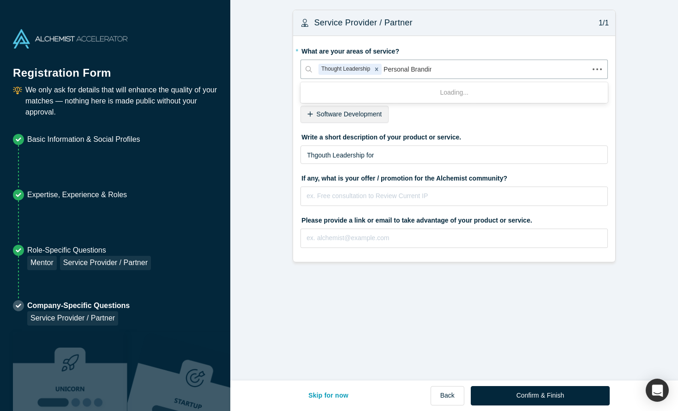
type input "Personal Branding"
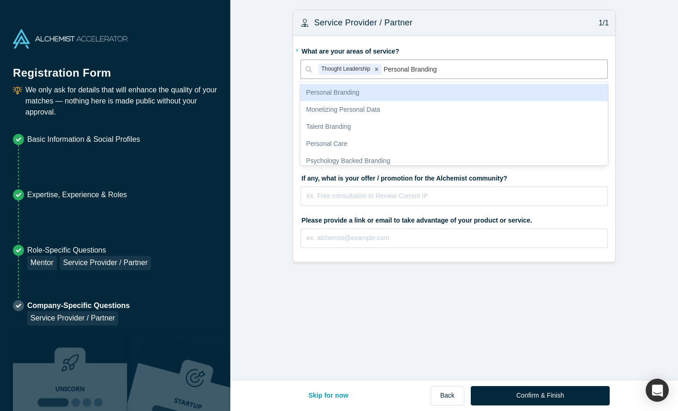
click at [421, 90] on div "Personal Branding" at bounding box center [453, 92] width 307 height 17
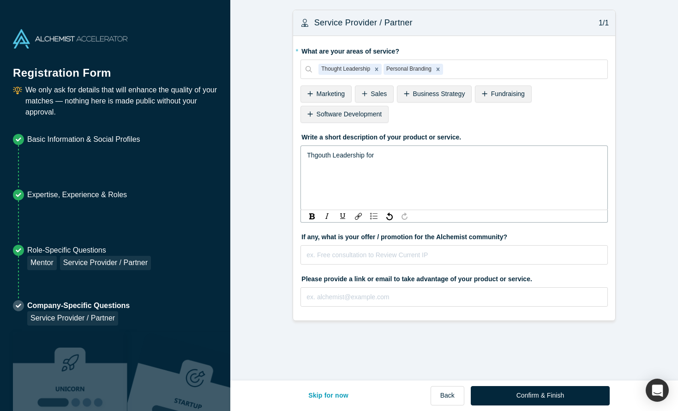
click at [408, 157] on div "Thgouth Leadership for" at bounding box center [454, 155] width 295 height 11
click at [330, 153] on span "We develop CEO to be thought leaders in their industry" at bounding box center [386, 154] width 158 height 7
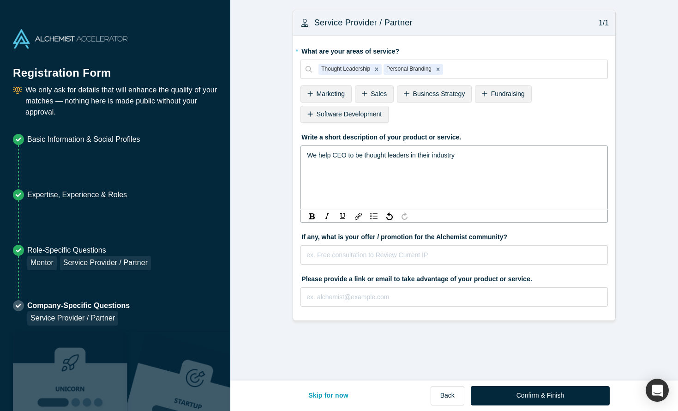
click at [344, 154] on span "We help CEO to be thought leaders in their industry" at bounding box center [381, 154] width 148 height 7
click at [366, 154] on span "We help CEOs to be thought leaders in their industry" at bounding box center [382, 154] width 151 height 7
click at [431, 156] on span "We help CEOs to become thought leaders in their industry" at bounding box center [390, 154] width 167 height 7
click at [486, 155] on div "We help CEOs to become thought leaders of their industry" at bounding box center [454, 155] width 295 height 11
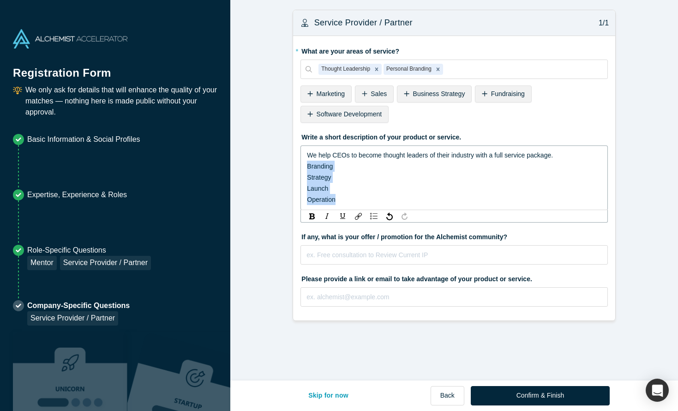
drag, startPoint x: 342, startPoint y: 200, endPoint x: 303, endPoint y: 169, distance: 49.7
click at [303, 169] on div "We help CEOs to become thought leaders of their industry with a full service pa…" at bounding box center [453, 177] width 307 height 65
click at [375, 218] on img "rdw-list-control" at bounding box center [373, 216] width 7 height 6
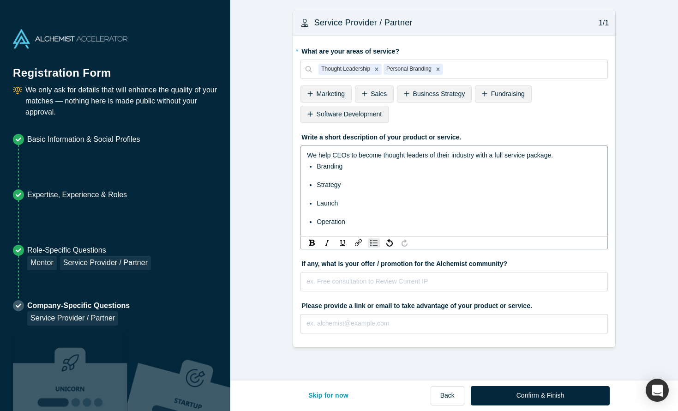
click at [414, 195] on ul "Branding Strategy Launch Operation" at bounding box center [454, 194] width 295 height 66
click at [372, 223] on div "Operation" at bounding box center [459, 221] width 285 height 11
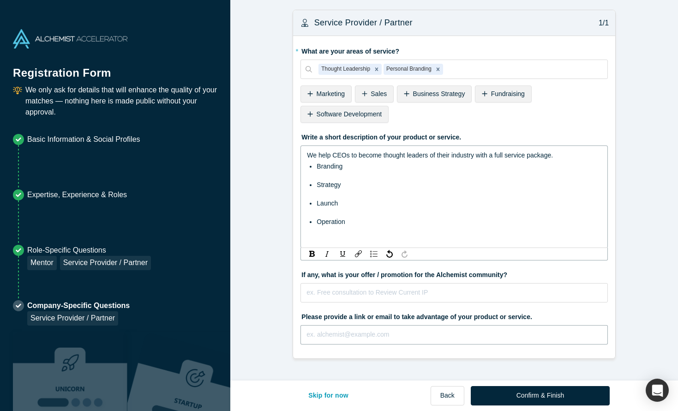
click at [324, 337] on body "Registration Form We only ask for details that will enhance the quality of your…" at bounding box center [339, 205] width 678 height 411
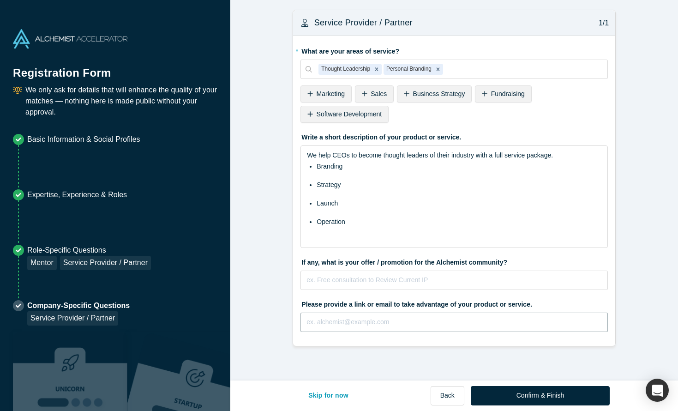
paste input "[URL][DOMAIN_NAME]"
type input "[URL][DOMAIN_NAME]"
click at [345, 281] on input "text" at bounding box center [453, 279] width 307 height 19
click at [347, 333] on fieldset "* What are your areas of service? Thought Leadership Personal Branding To pick …" at bounding box center [453, 190] width 307 height 295
click at [430, 283] on input "Free 60min session with the Founder" at bounding box center [453, 279] width 307 height 19
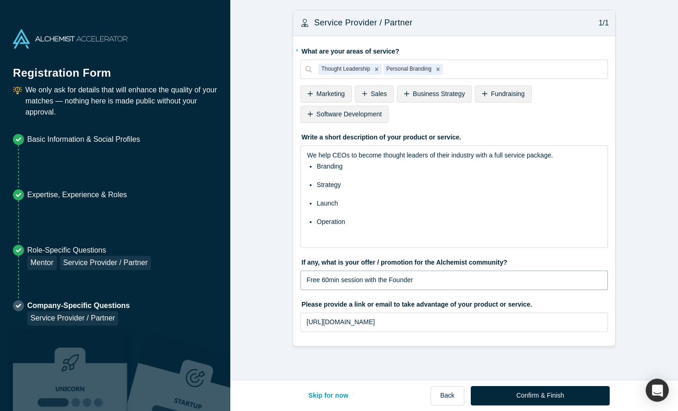
click at [399, 281] on input "Free 60min session with the Founder" at bounding box center [453, 279] width 307 height 19
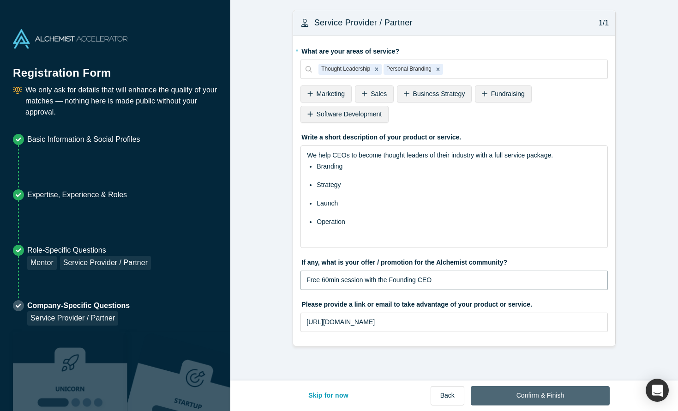
type input "Free 60min session with the Founding CEO"
click at [531, 398] on button "Confirm & Finish" at bounding box center [540, 395] width 139 height 19
